Goal: Find contact information: Find contact information

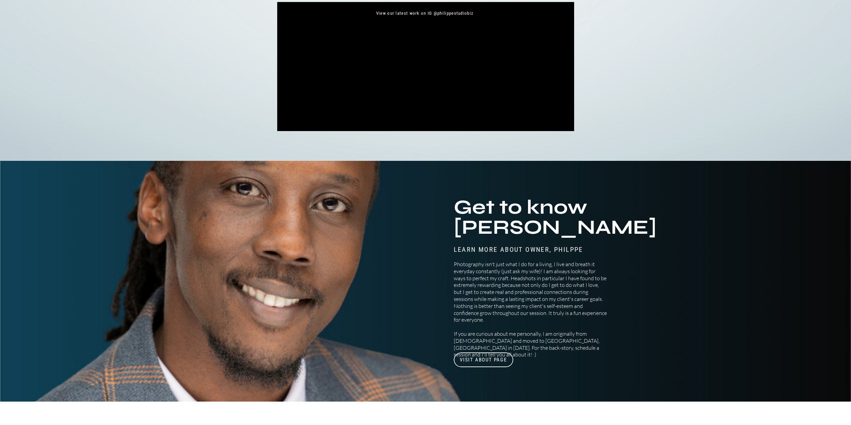
scroll to position [3165, 0]
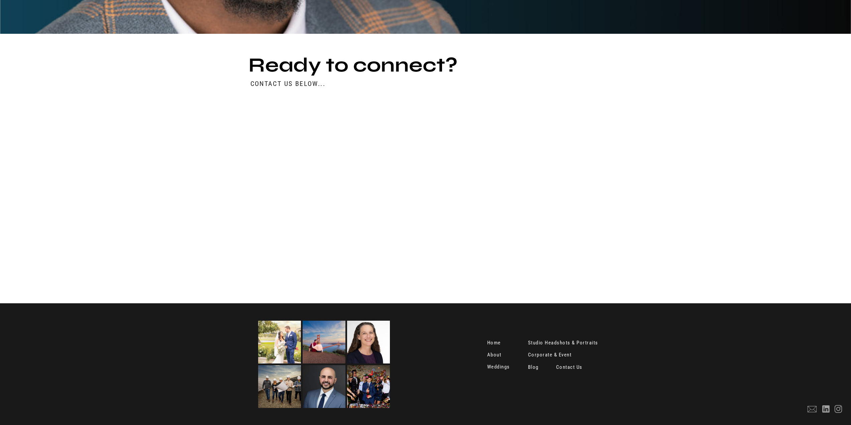
click at [565, 368] on nav "Contact Us" at bounding box center [570, 368] width 28 height 7
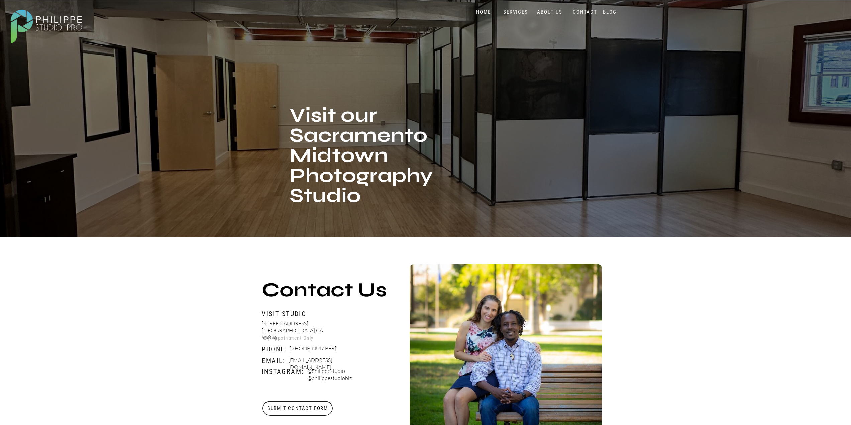
click at [520, 13] on nav "SERVICES" at bounding box center [516, 12] width 28 height 6
click at [554, 13] on nav "ABOUT US" at bounding box center [550, 12] width 28 height 6
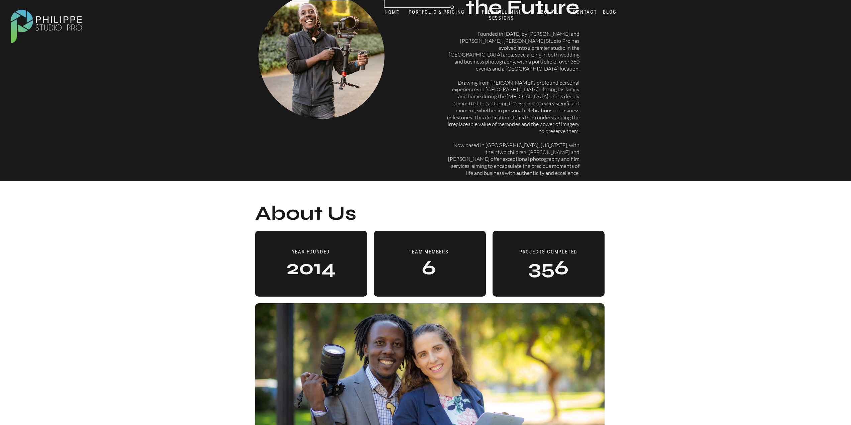
scroll to position [146, 0]
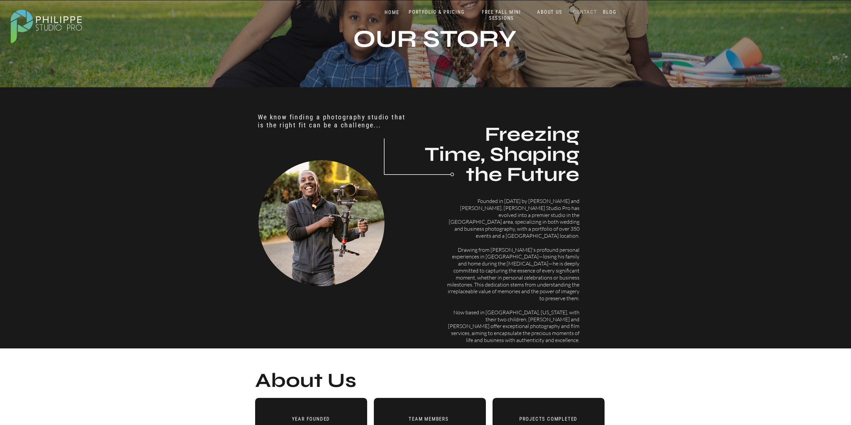
click at [583, 11] on nav "CONTACT" at bounding box center [585, 12] width 27 height 6
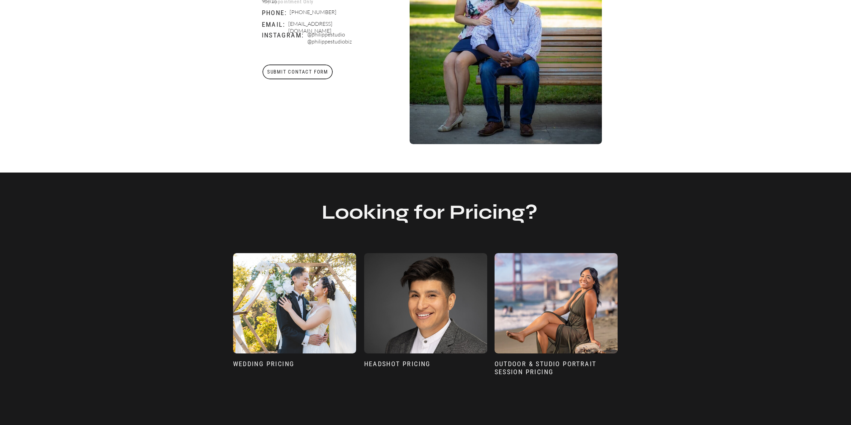
scroll to position [234, 0]
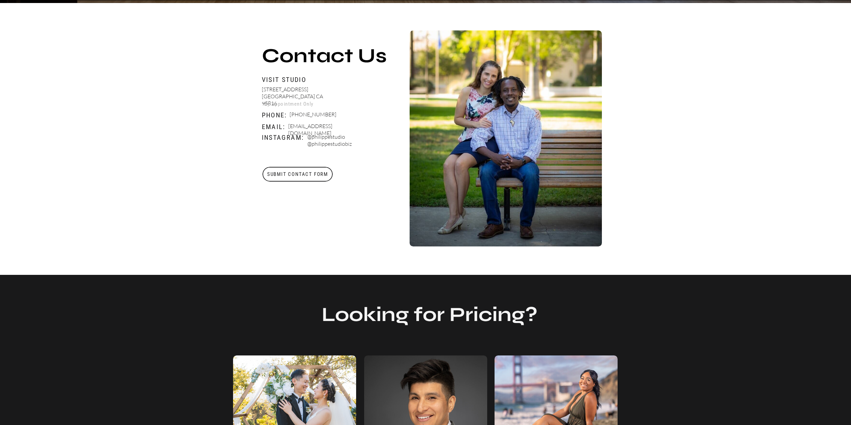
click at [310, 178] on h3 "Submit Contact Form" at bounding box center [297, 174] width 71 height 15
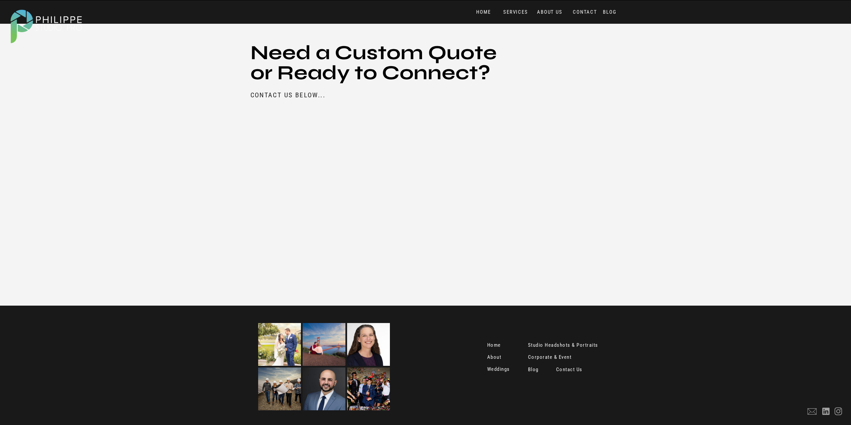
scroll to position [742, 0]
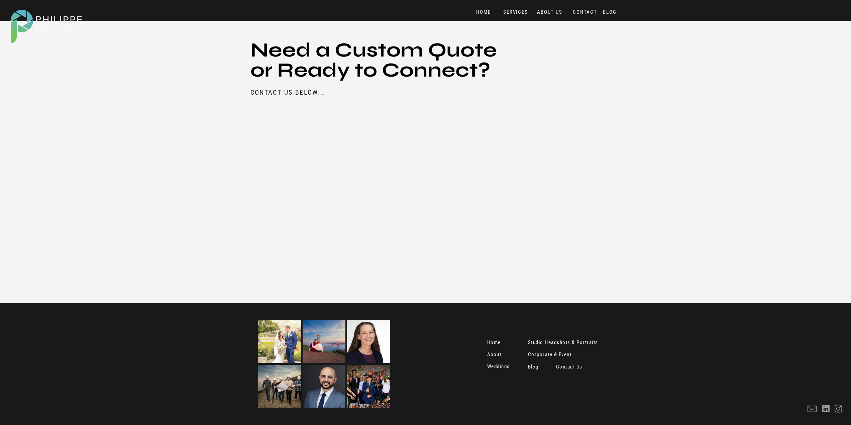
click at [543, 356] on nav "Corporate & Event" at bounding box center [552, 355] width 48 height 7
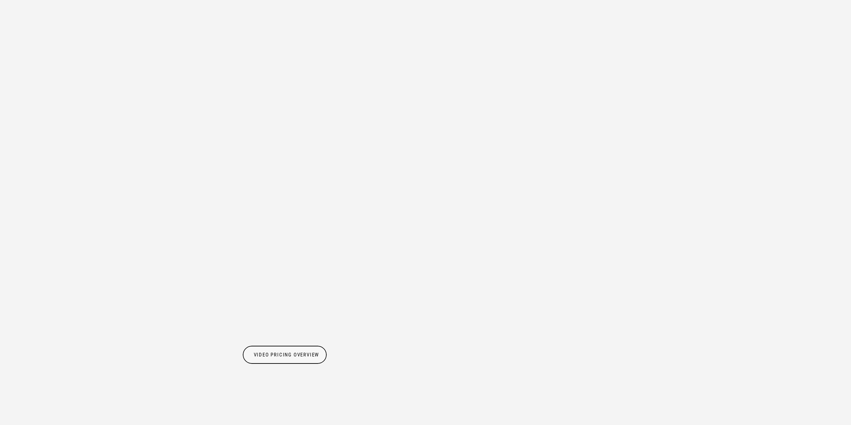
scroll to position [663, 0]
